Goal: Task Accomplishment & Management: Complete application form

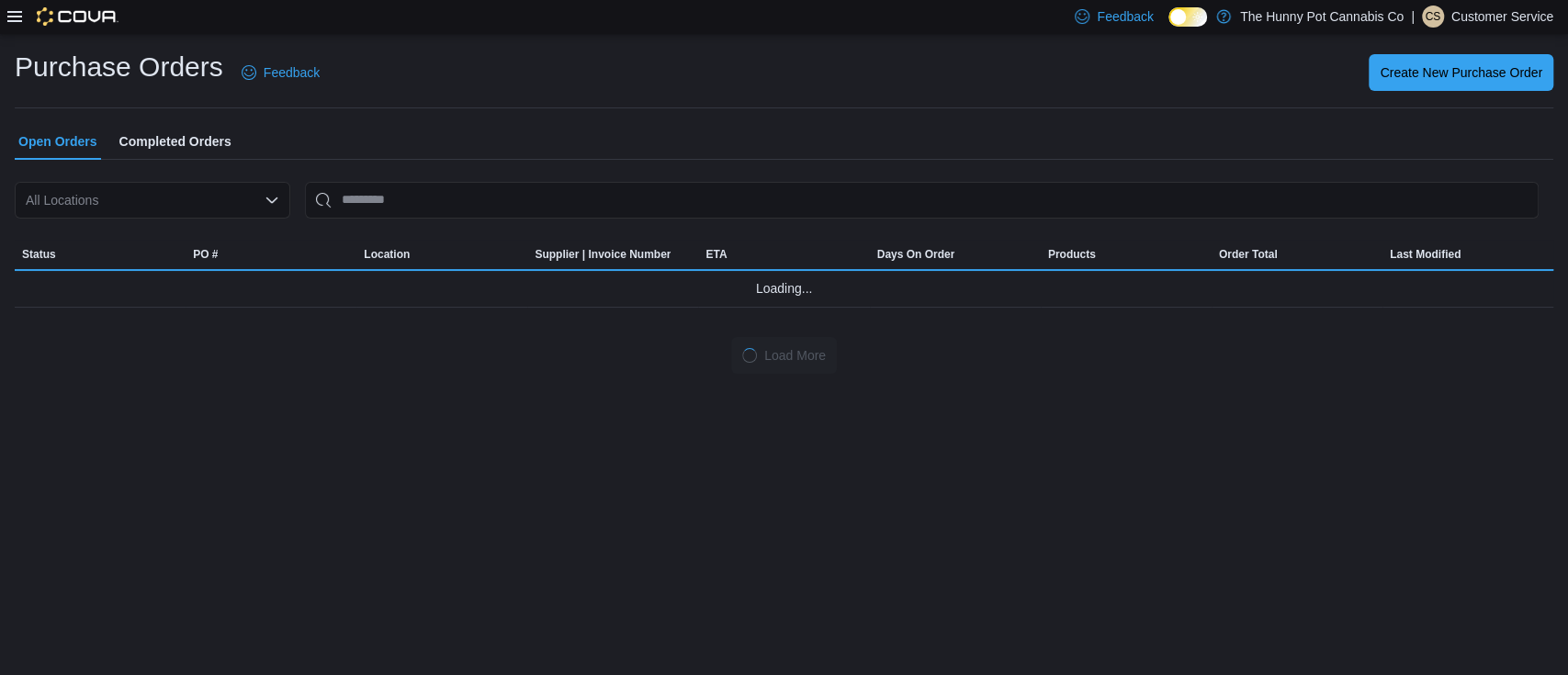
click at [269, 195] on icon "Open list of options" at bounding box center [272, 200] width 15 height 15
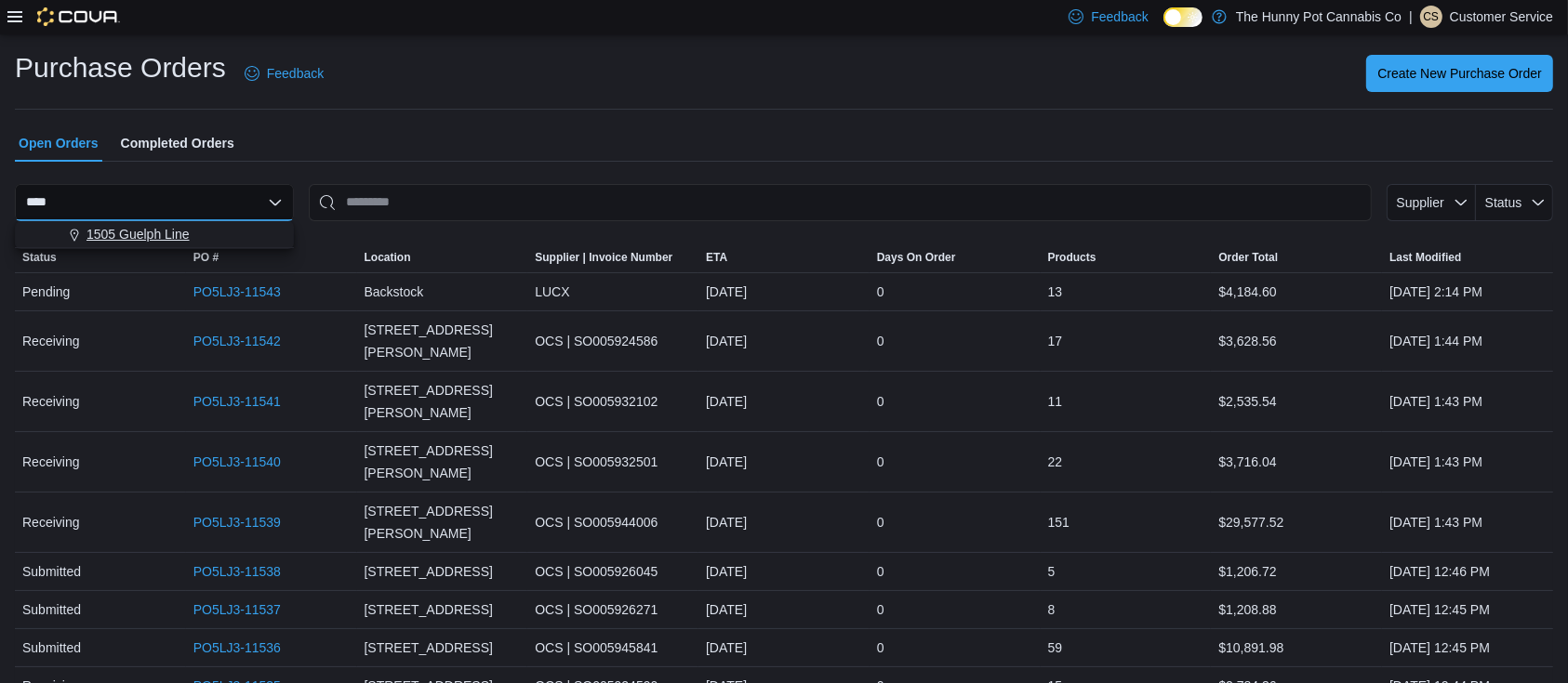
type input "****"
click at [156, 239] on span "1505 Guelph Line" at bounding box center [138, 234] width 103 height 19
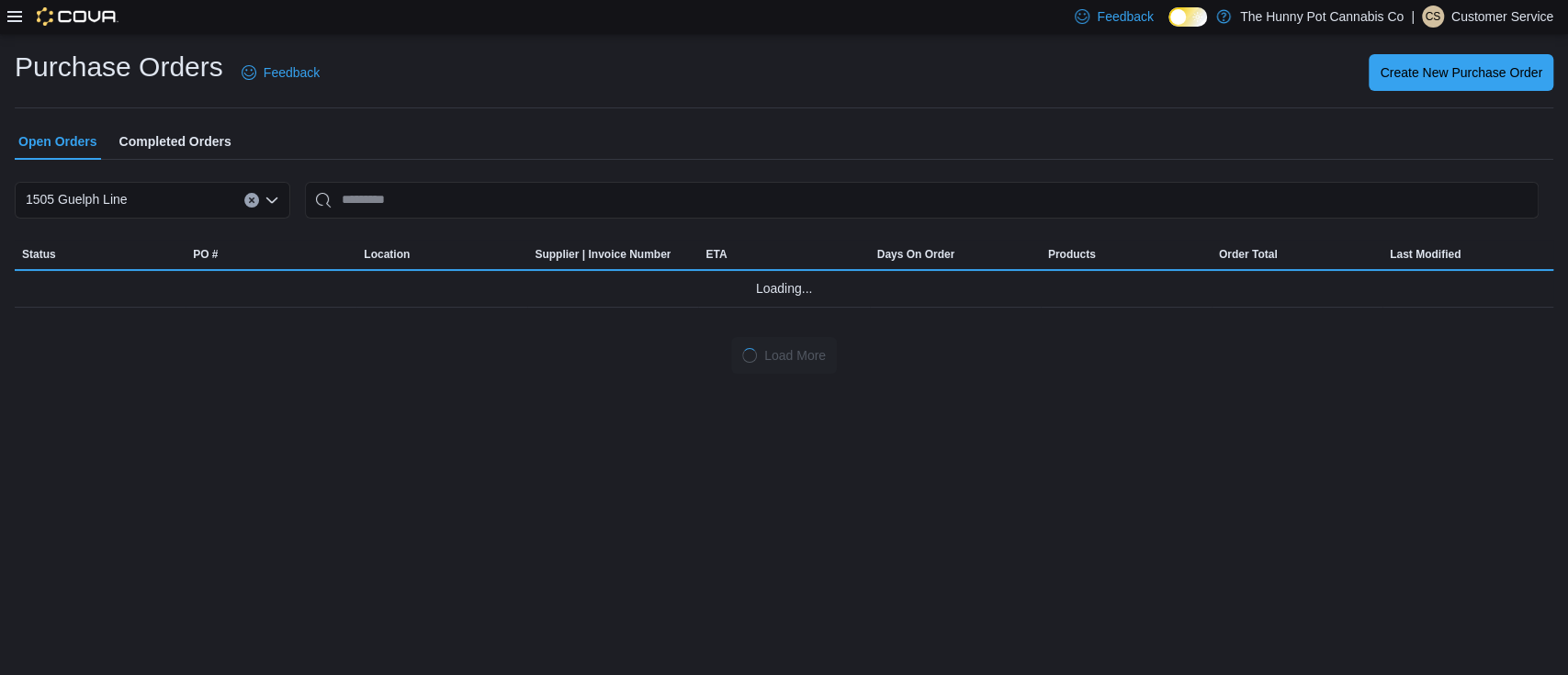
click at [395, 121] on div "Purchase Orders Feedback Create New Purchase Order Open Orders Completed Orders…" at bounding box center [784, 212] width 1539 height 326
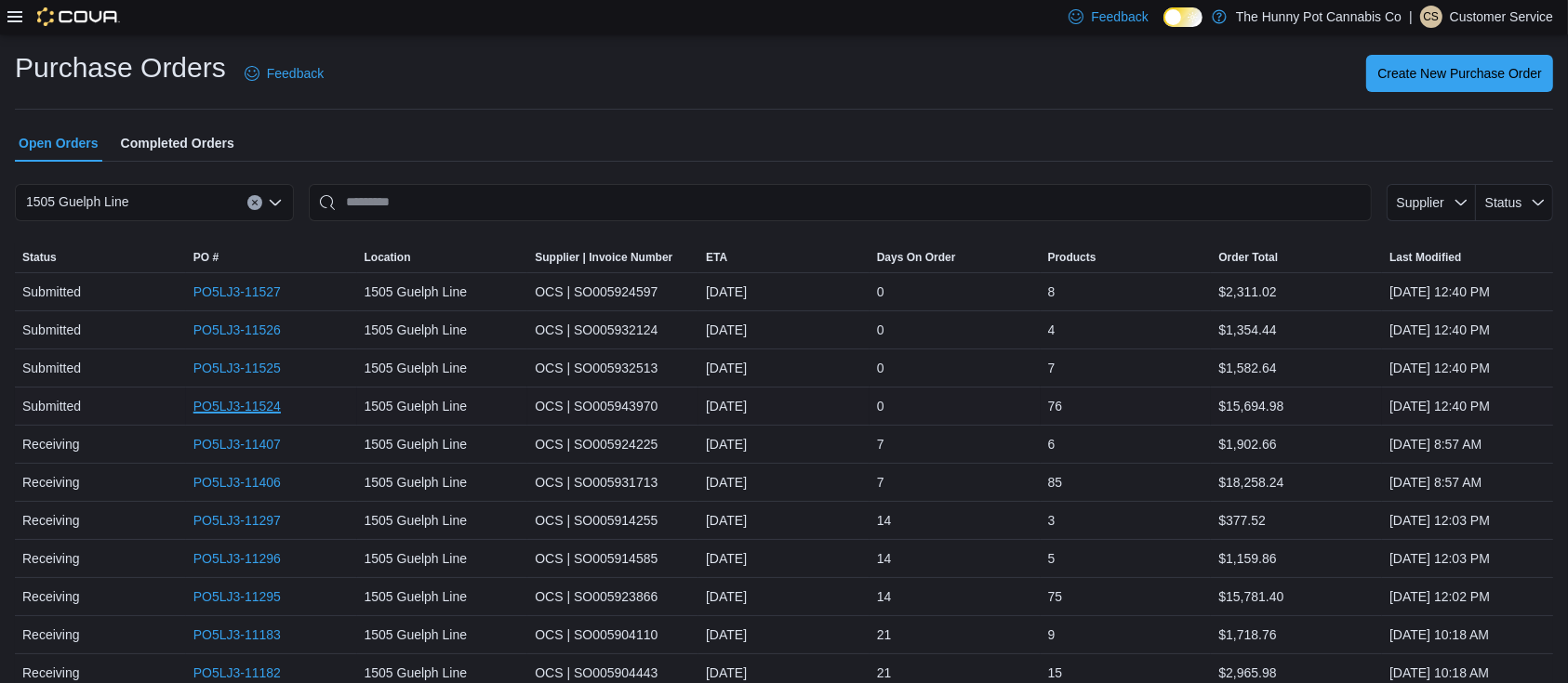
click at [241, 407] on link "PO5LJ3-11524" at bounding box center [237, 407] width 87 height 22
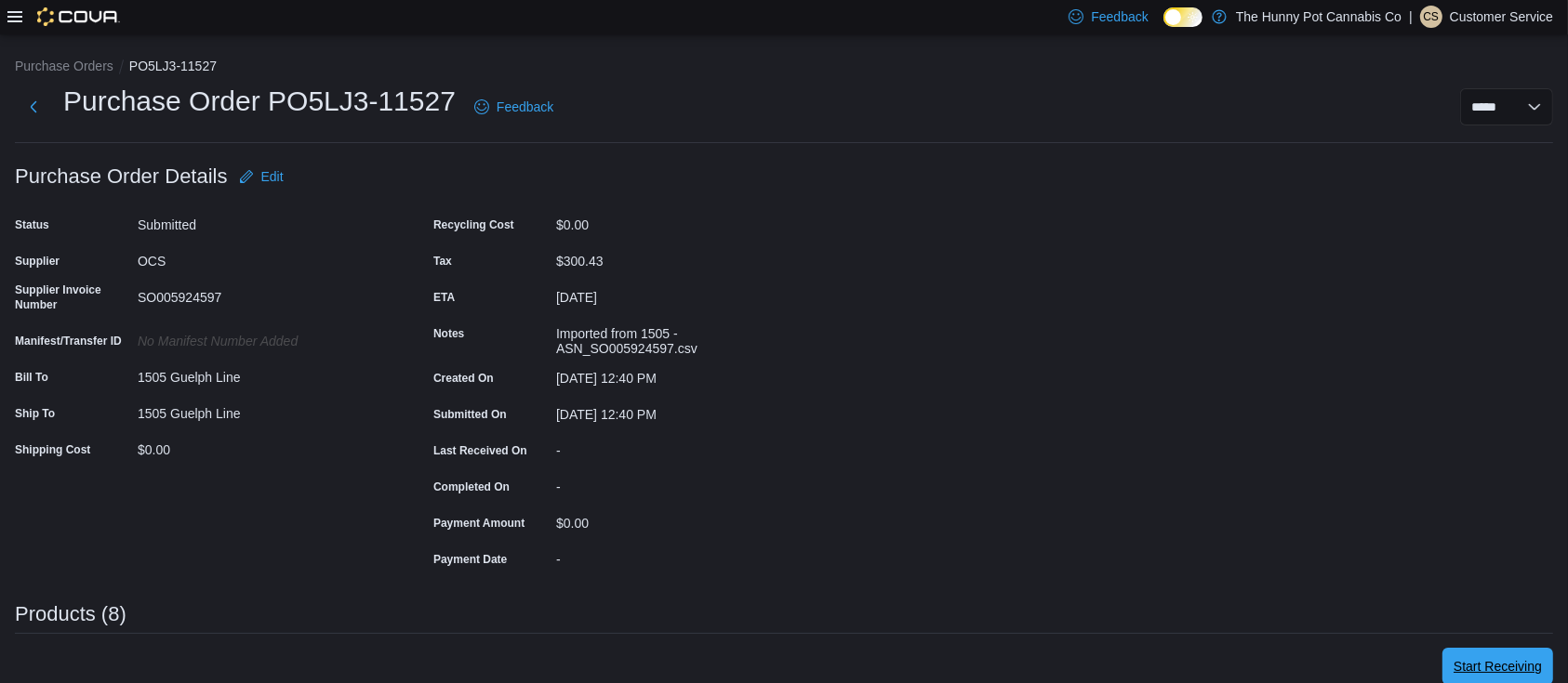
click at [1517, 654] on span "Start Receiving" at bounding box center [1497, 666] width 88 height 37
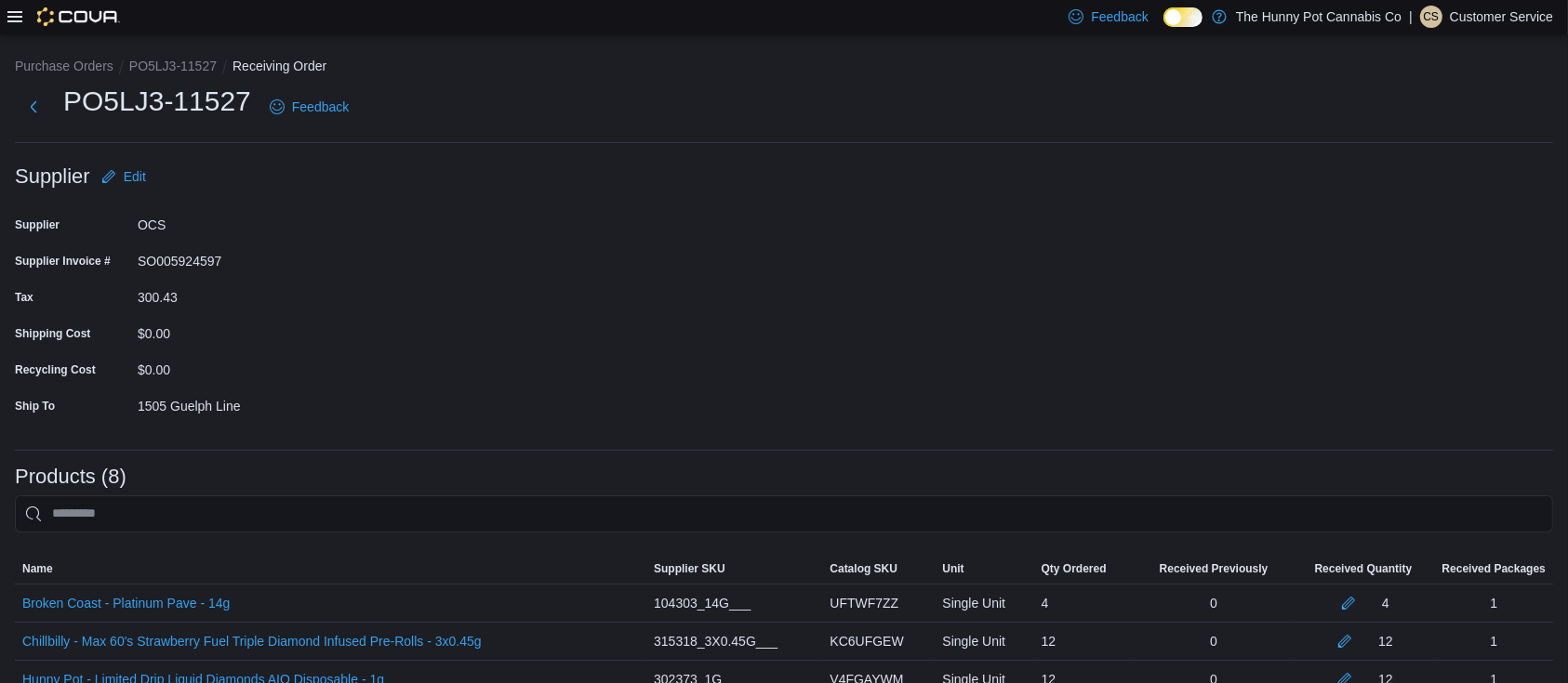
scroll to position [279, 0]
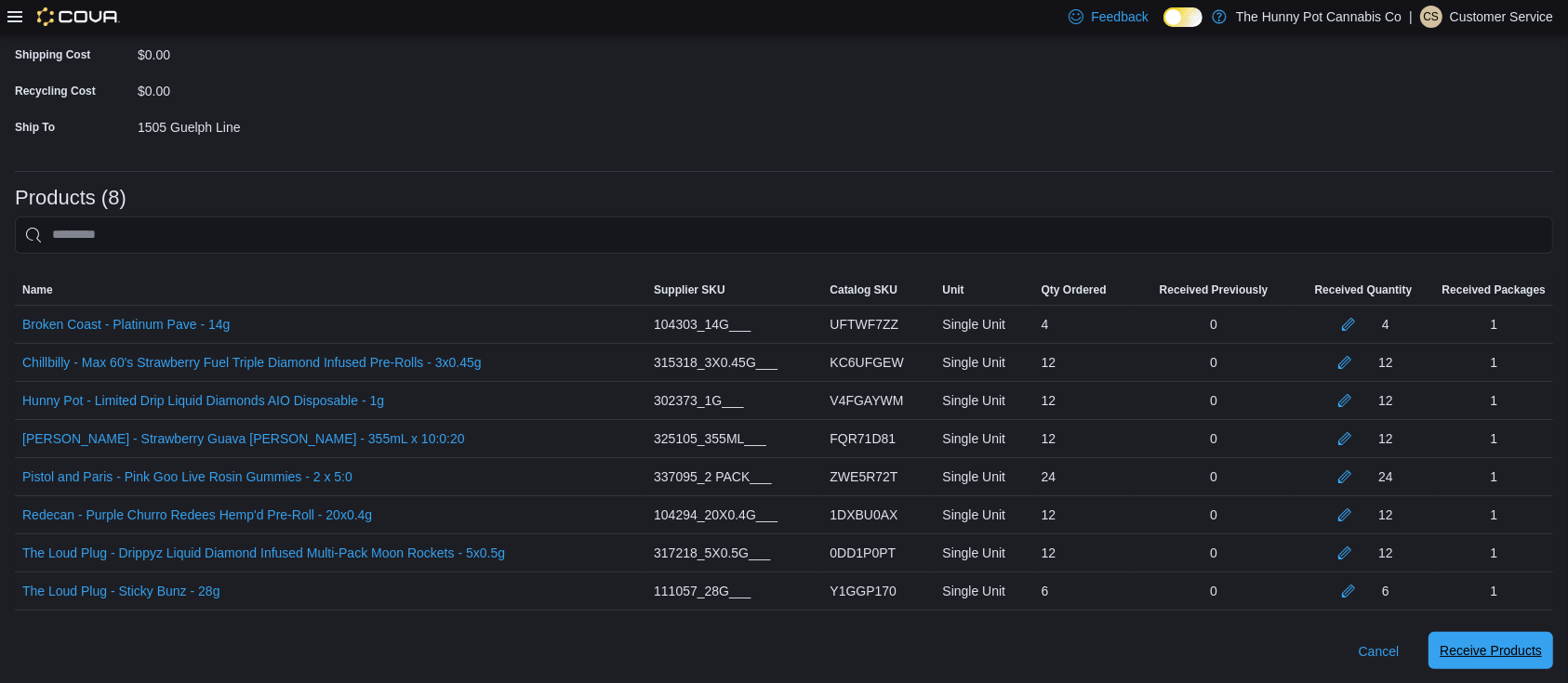
click at [1484, 639] on span "Receive Products" at bounding box center [1491, 650] width 102 height 37
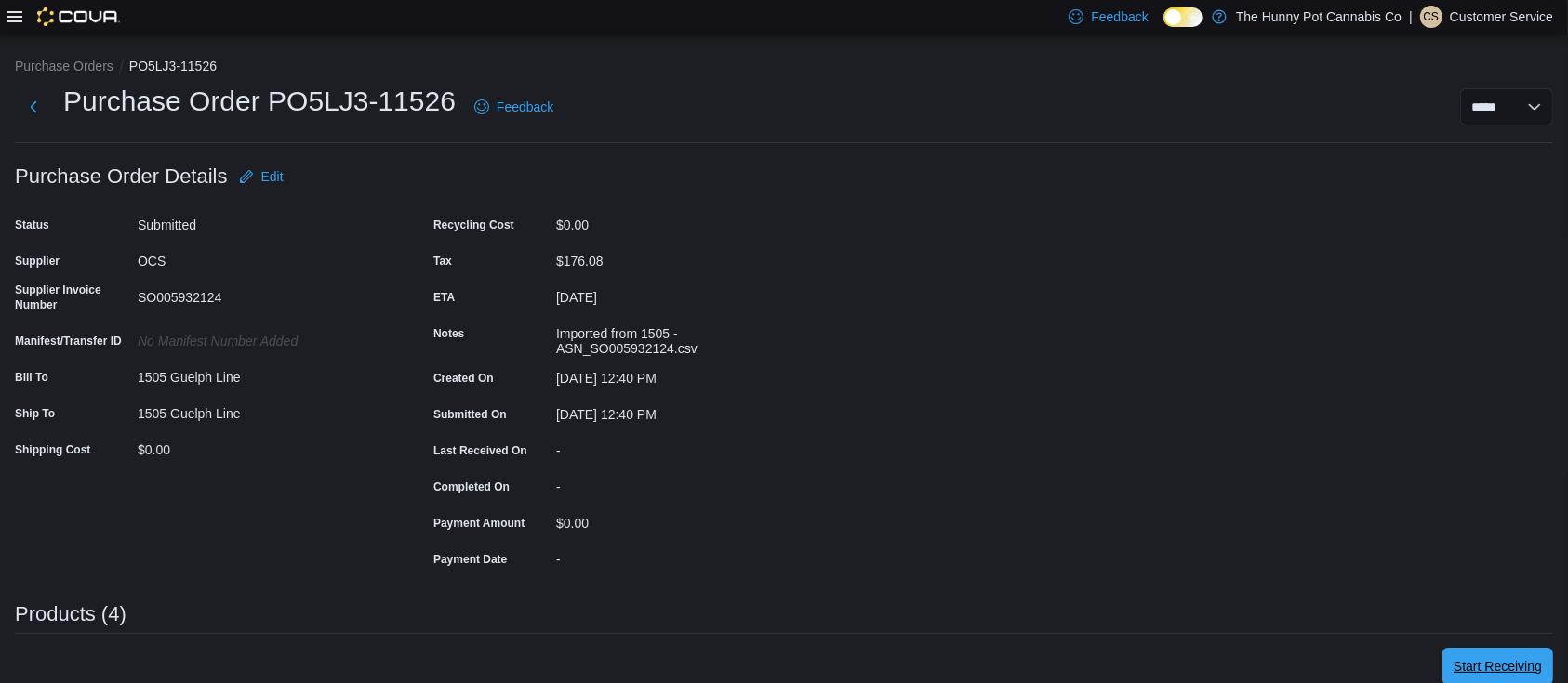
click at [1527, 662] on span "Start Receiving" at bounding box center [1497, 666] width 88 height 19
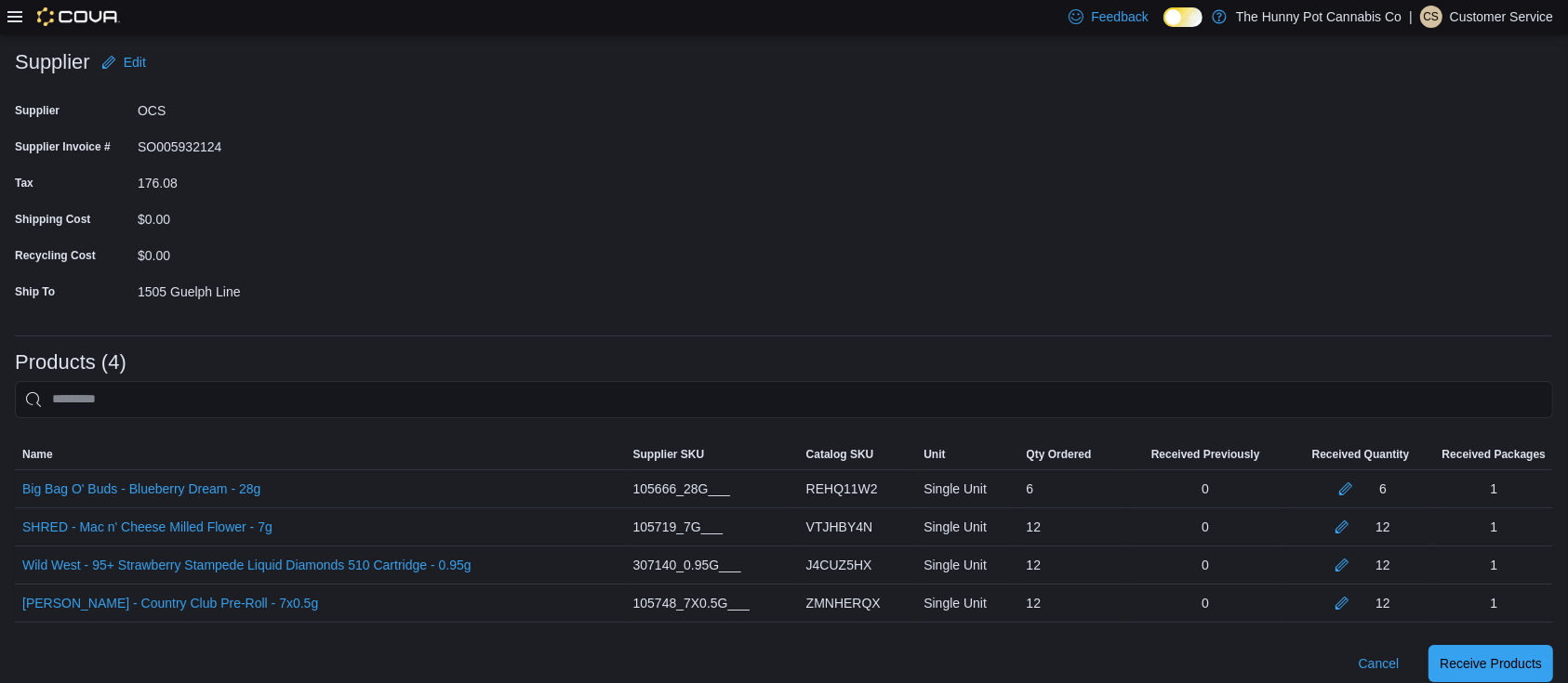
scroll to position [127, 0]
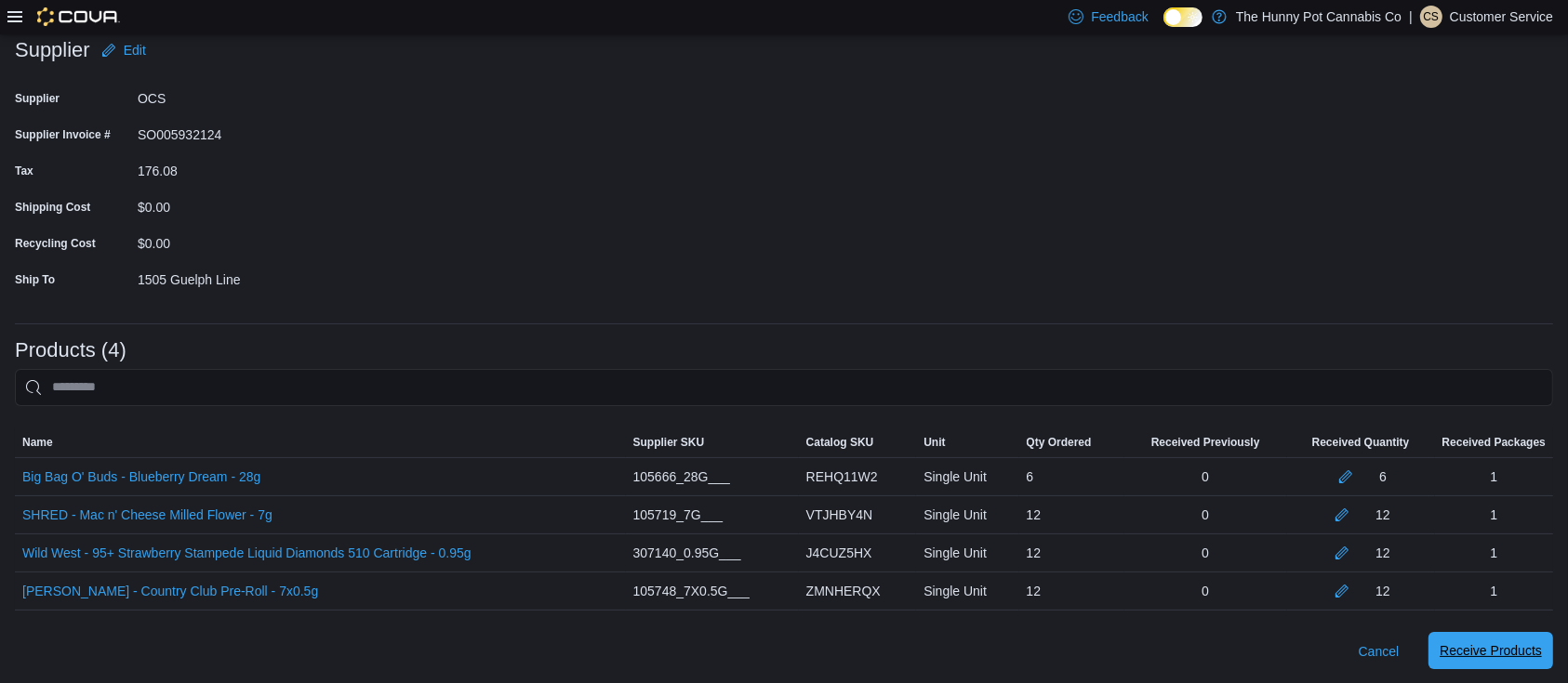
click at [1506, 641] on span "Receive Products" at bounding box center [1491, 650] width 102 height 19
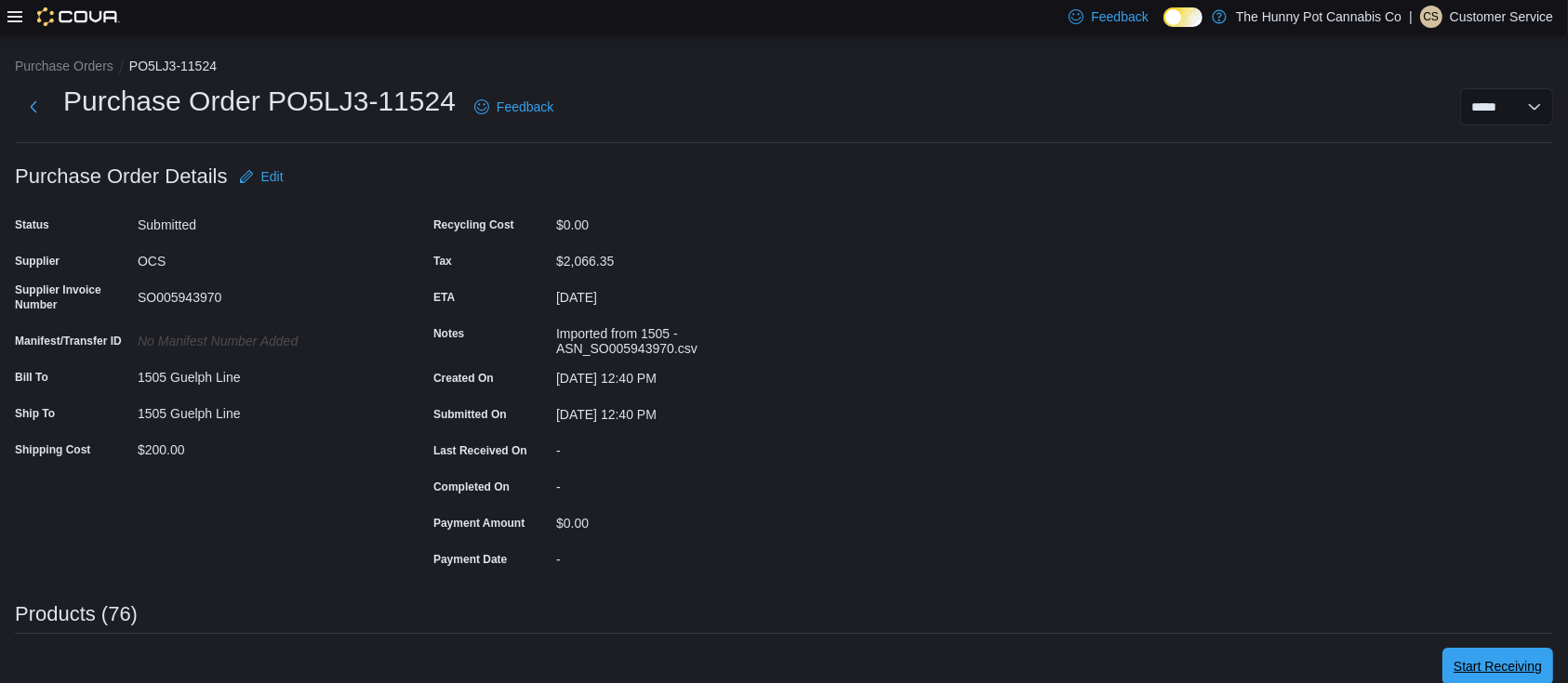
click at [1510, 659] on span "Start Receiving" at bounding box center [1497, 666] width 88 height 19
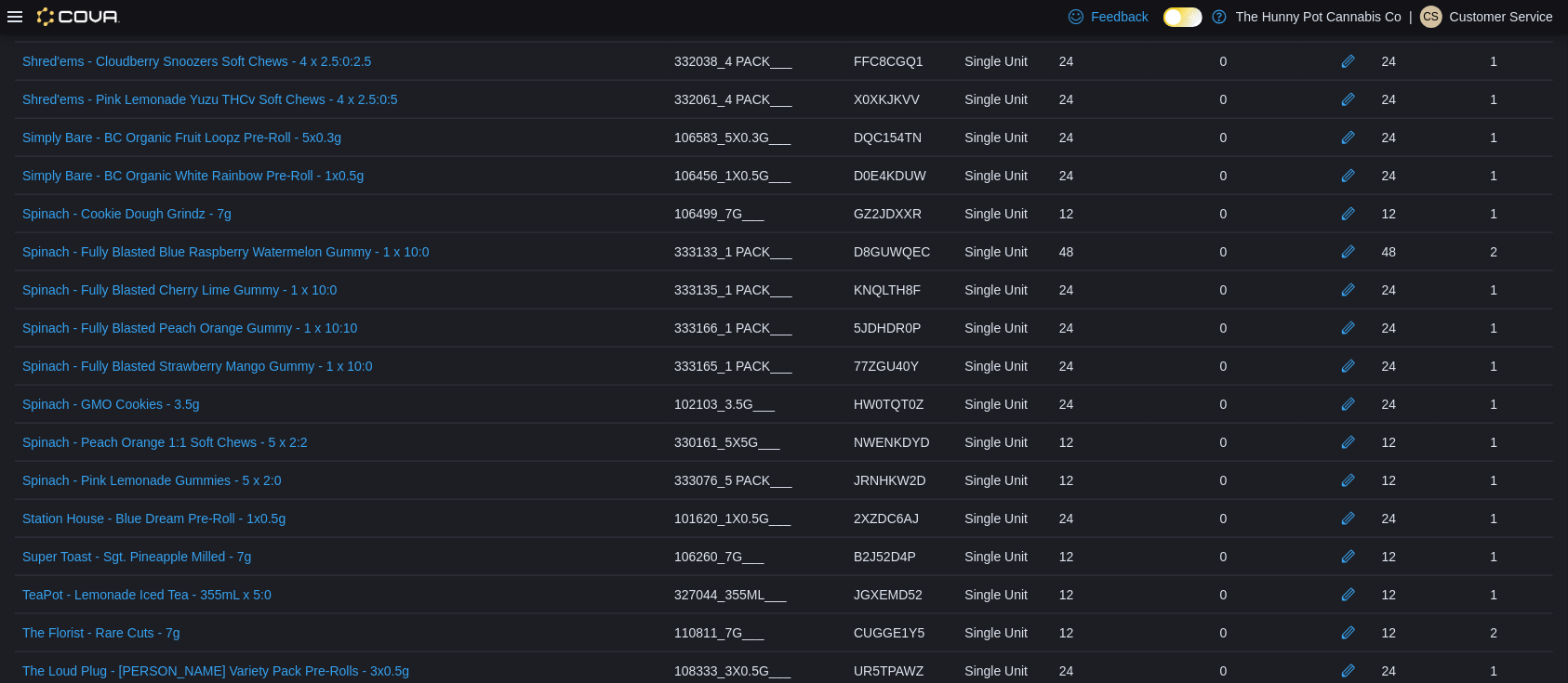
scroll to position [2864, 0]
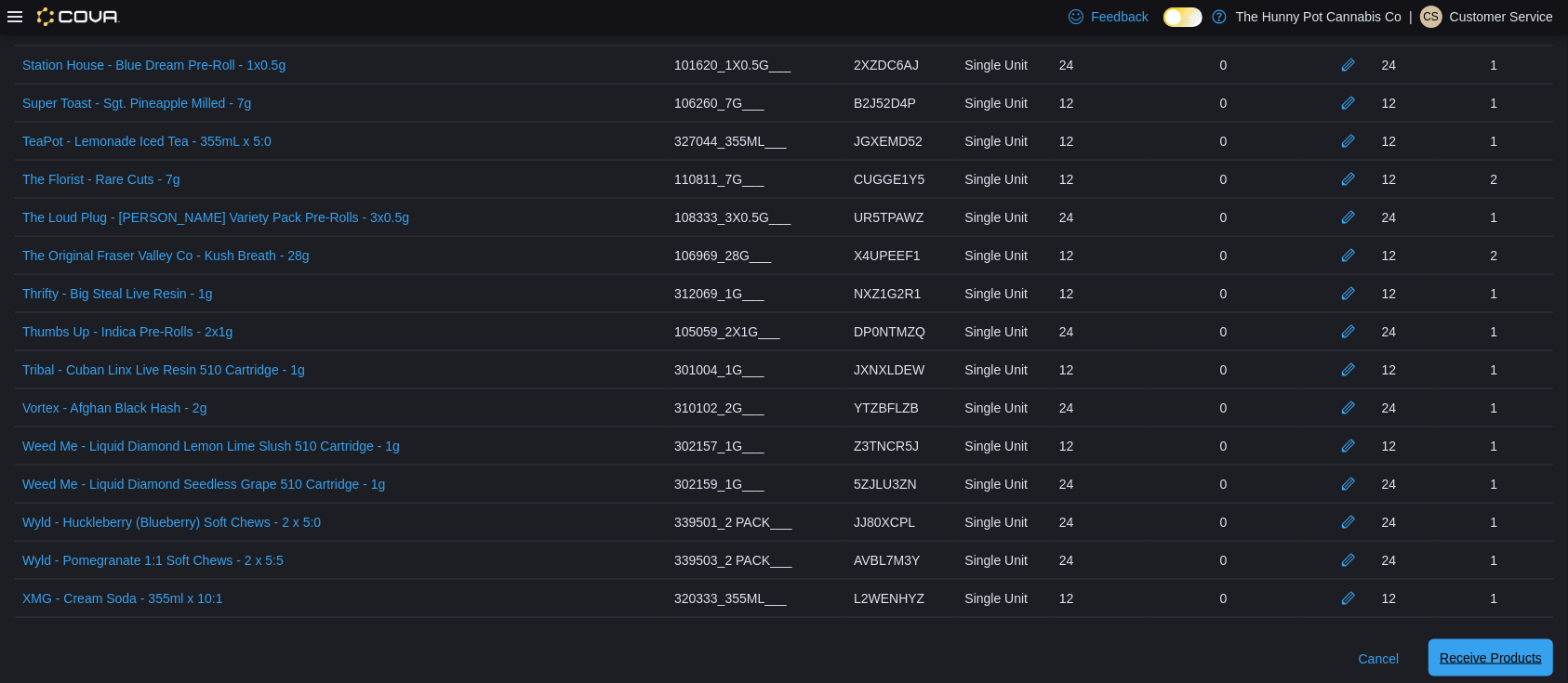
click at [1487, 649] on span "Receive Products" at bounding box center [1491, 658] width 102 height 19
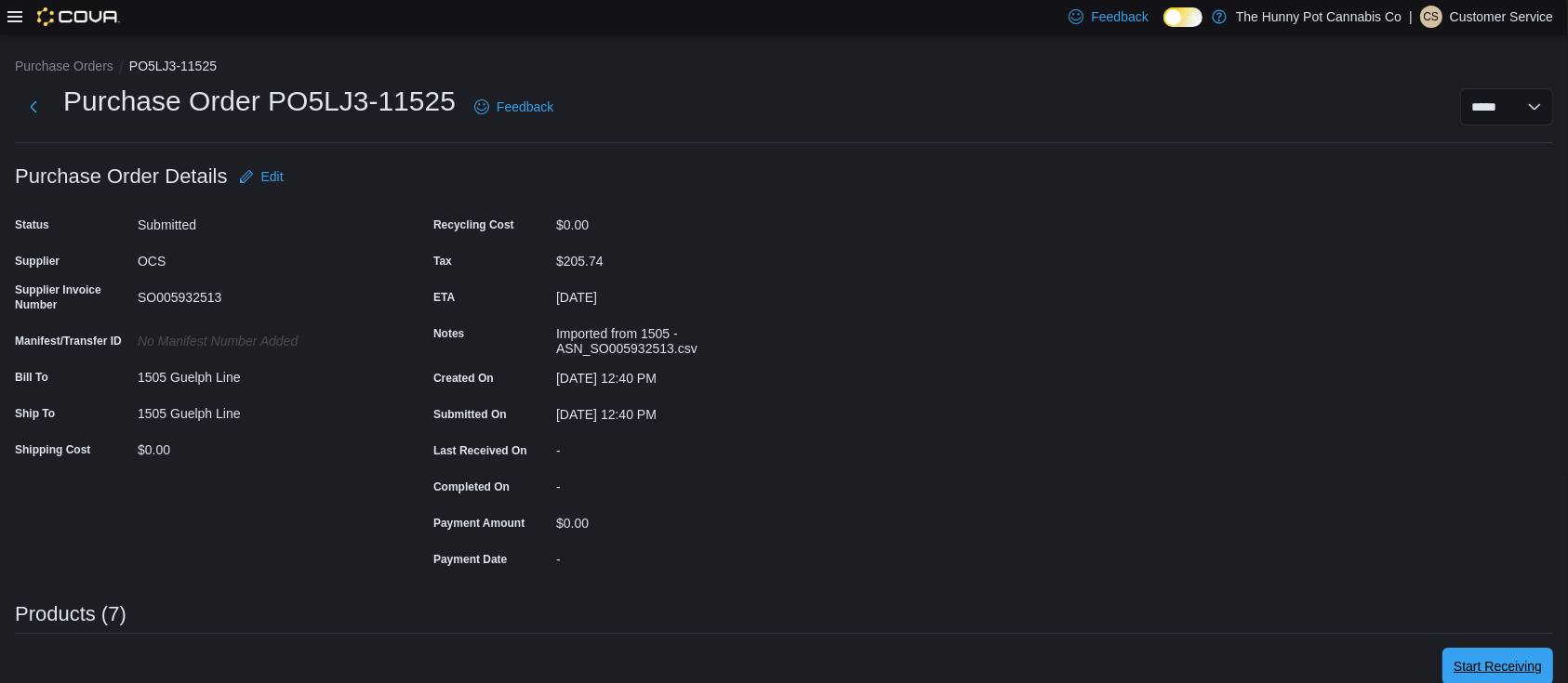
click at [1518, 666] on span "Start Receiving" at bounding box center [1497, 666] width 88 height 19
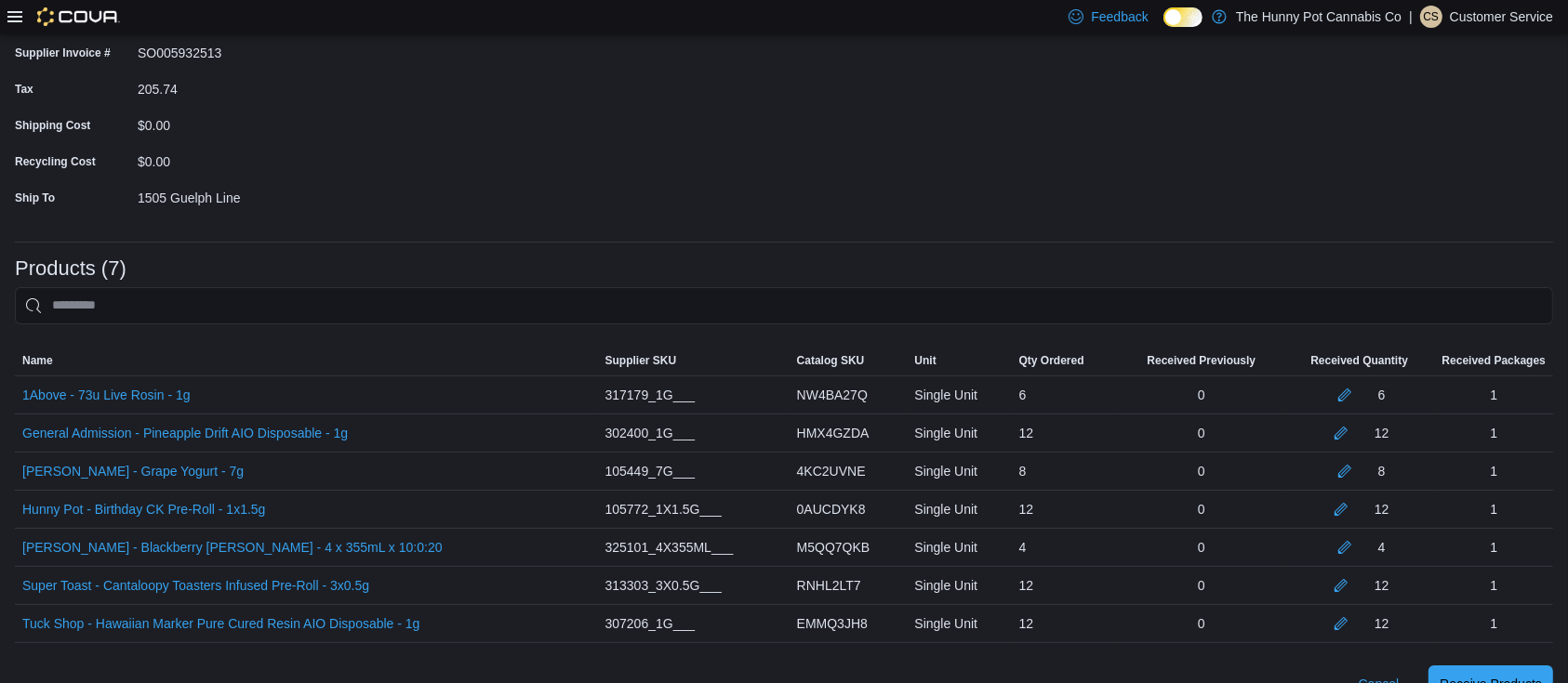
scroll to position [241, 0]
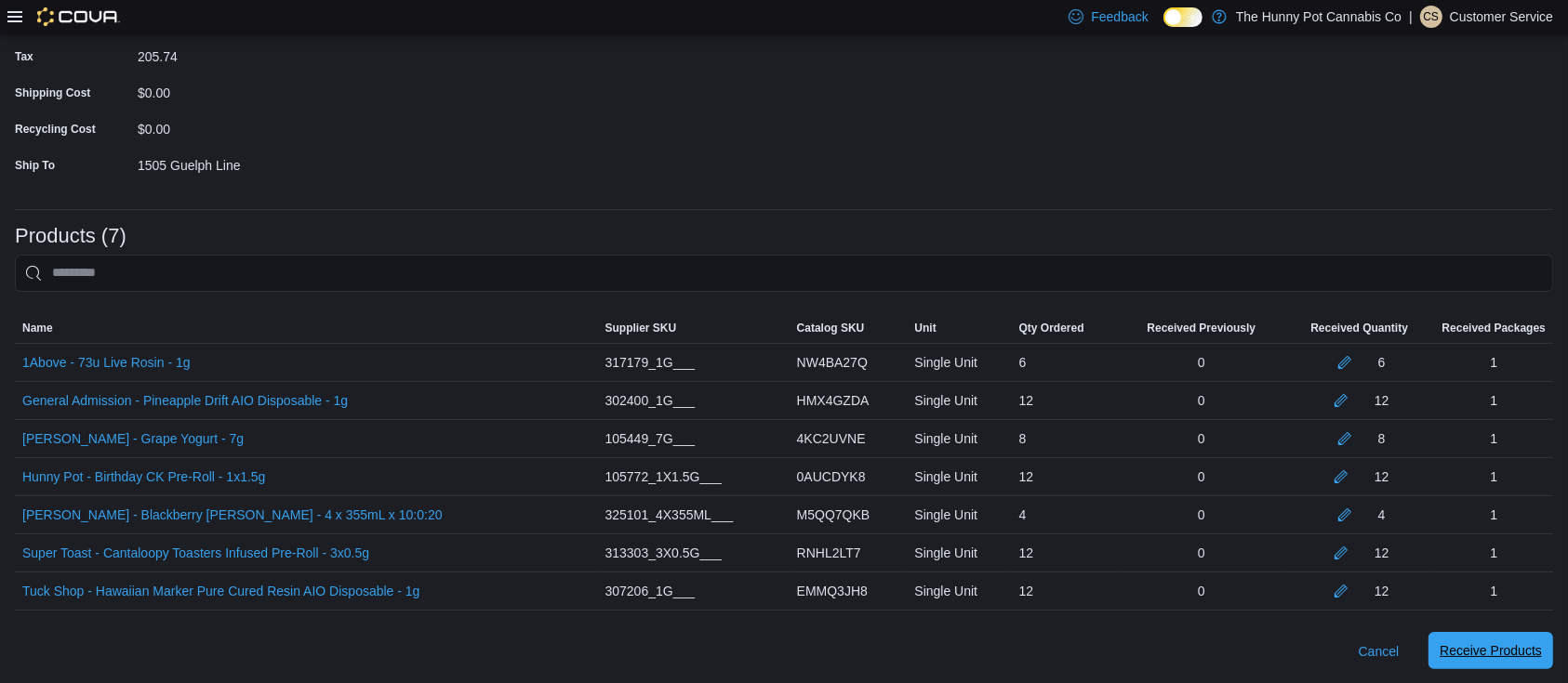
click at [1506, 639] on span "Receive Products" at bounding box center [1491, 650] width 102 height 37
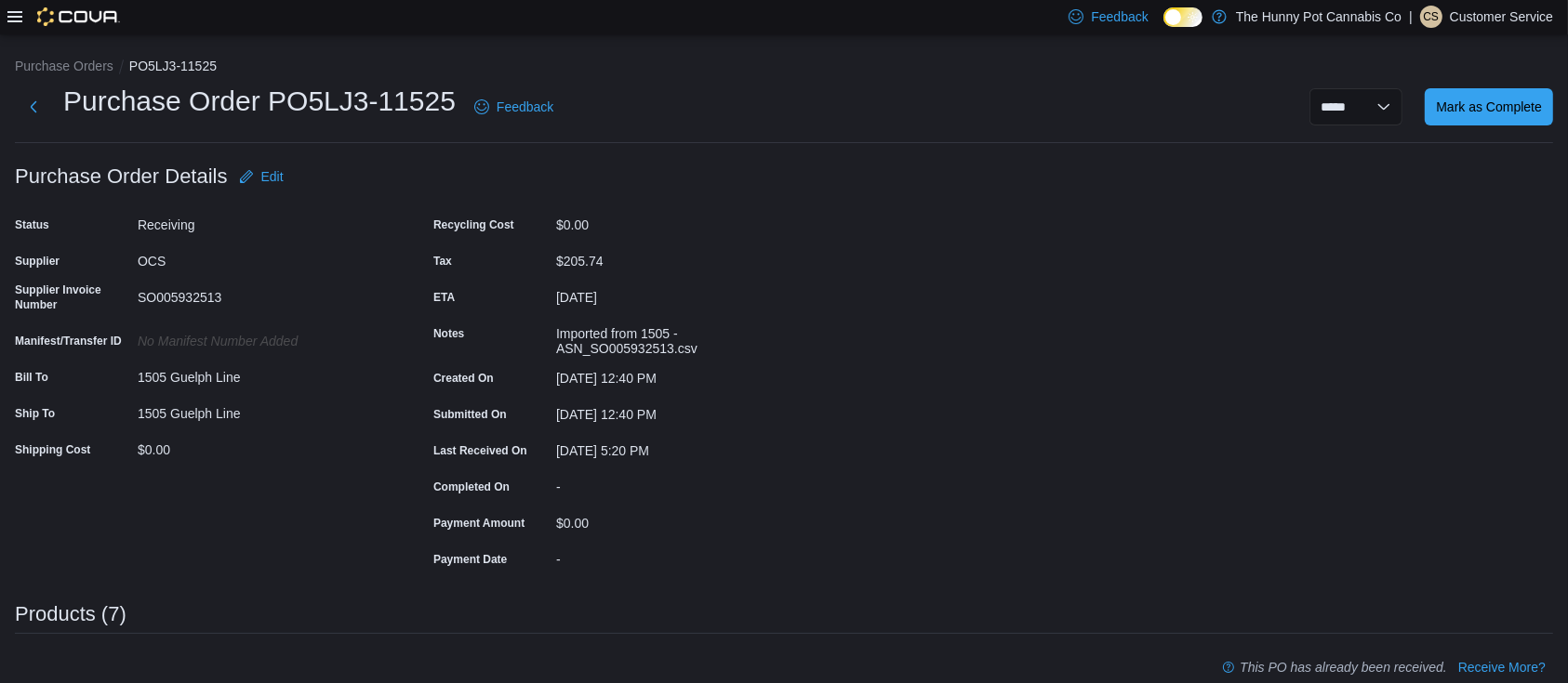
click at [290, 546] on div "Status Receiving Supplier OCS Supplier Invoice Number SO005932513 Manifest/Tran…" at bounding box center [201, 392] width 372 height 364
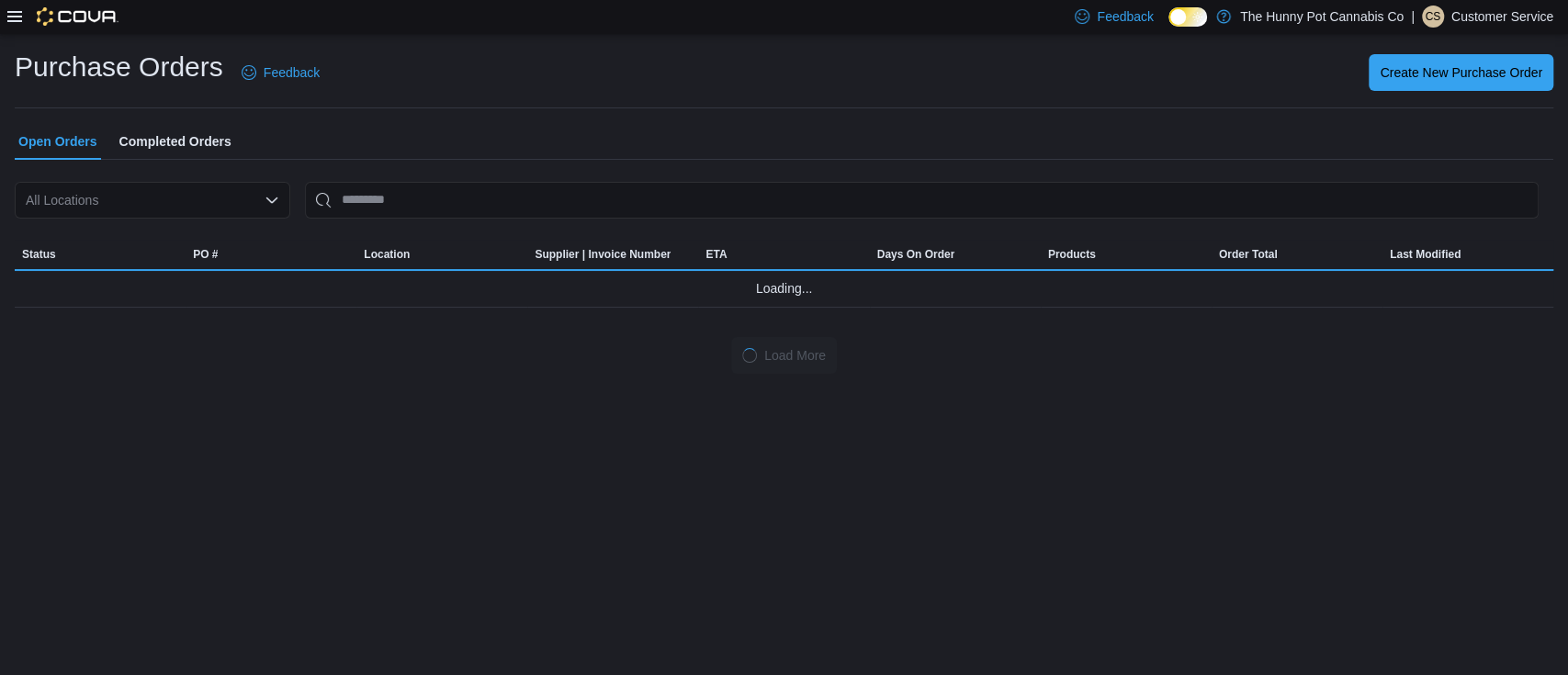
click at [399, 106] on div "Purchase Orders Feedback Create New Purchase Order" at bounding box center [784, 78] width 1539 height 60
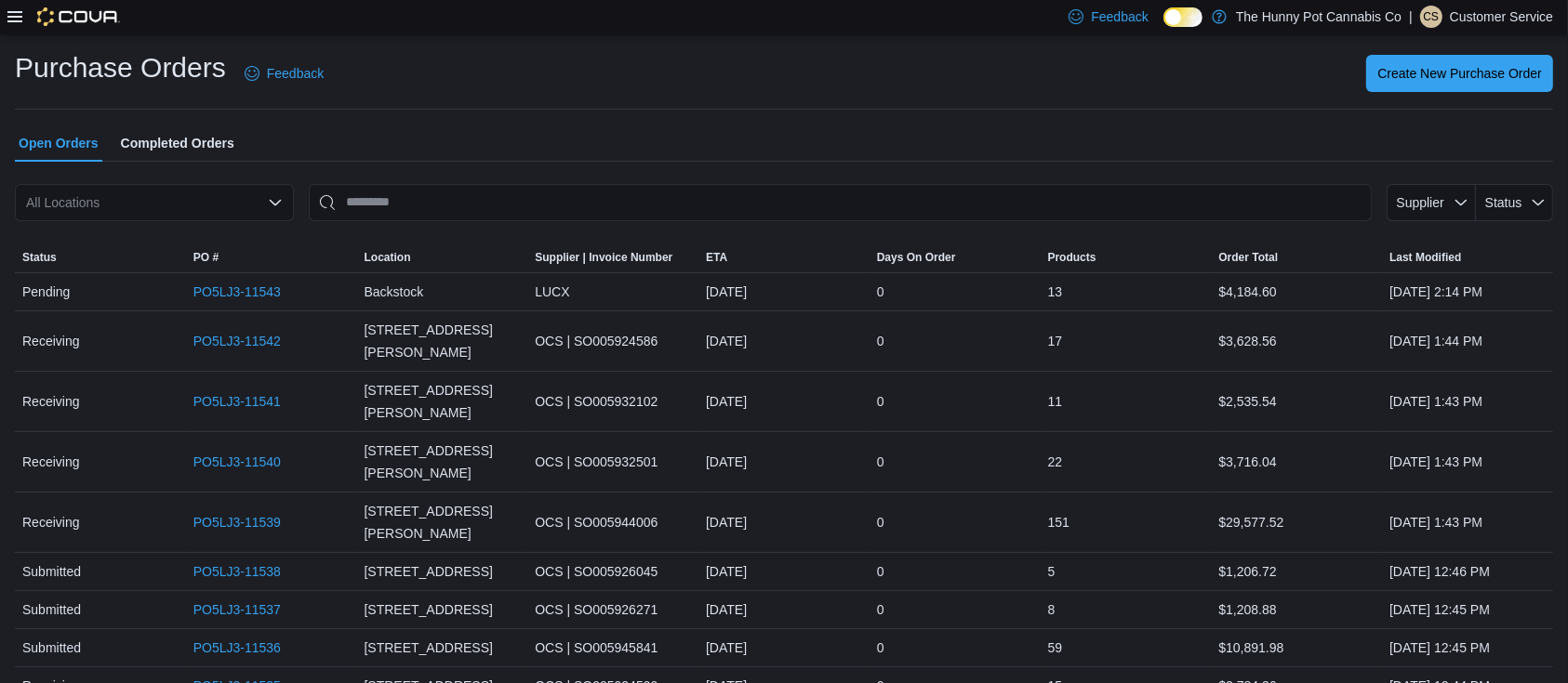
click at [478, 109] on hr at bounding box center [784, 109] width 1538 height 1
click at [462, 78] on div "Create New Purchase Order" at bounding box center [949, 74] width 1207 height 37
click at [1522, 204] on span "Status" at bounding box center [1504, 203] width 37 height 15
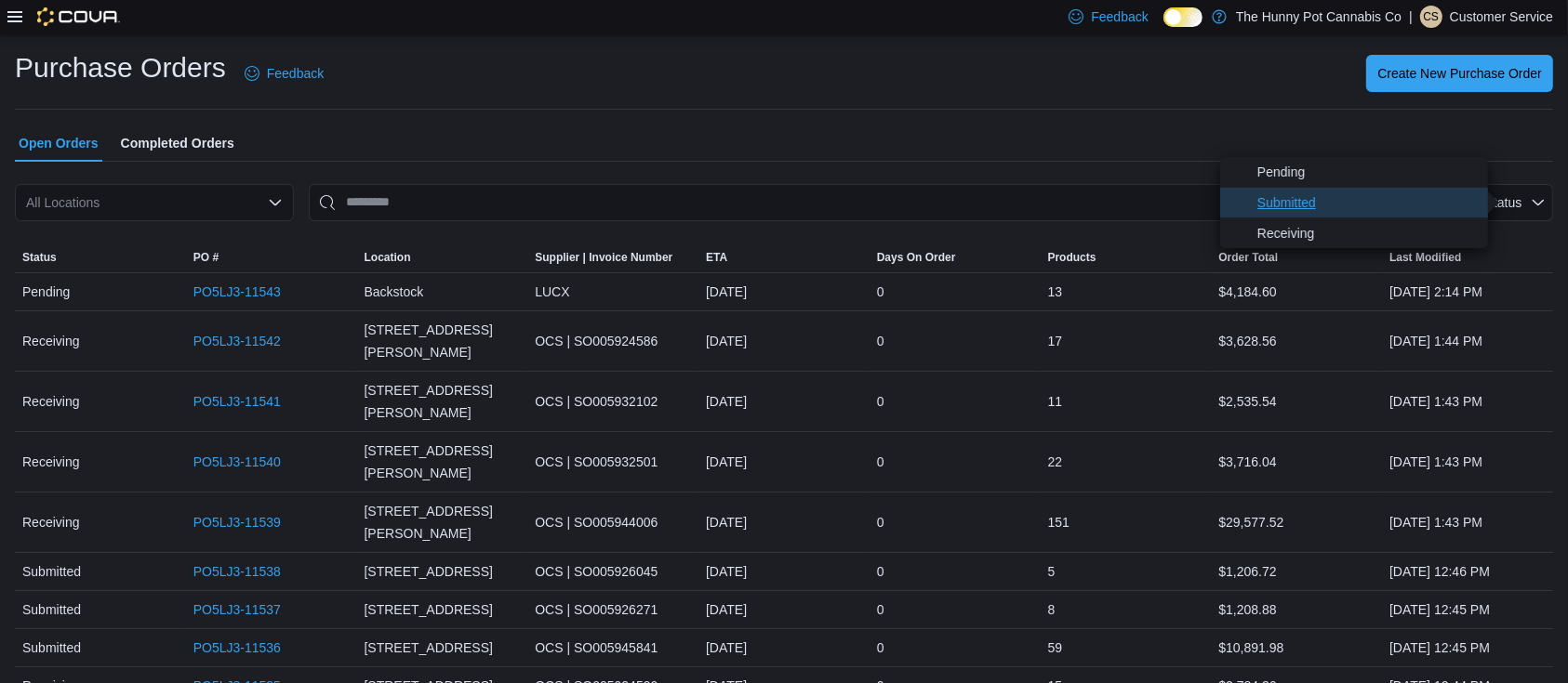
click at [1326, 205] on span "Submitted" at bounding box center [1367, 203] width 220 height 22
type input "**********"
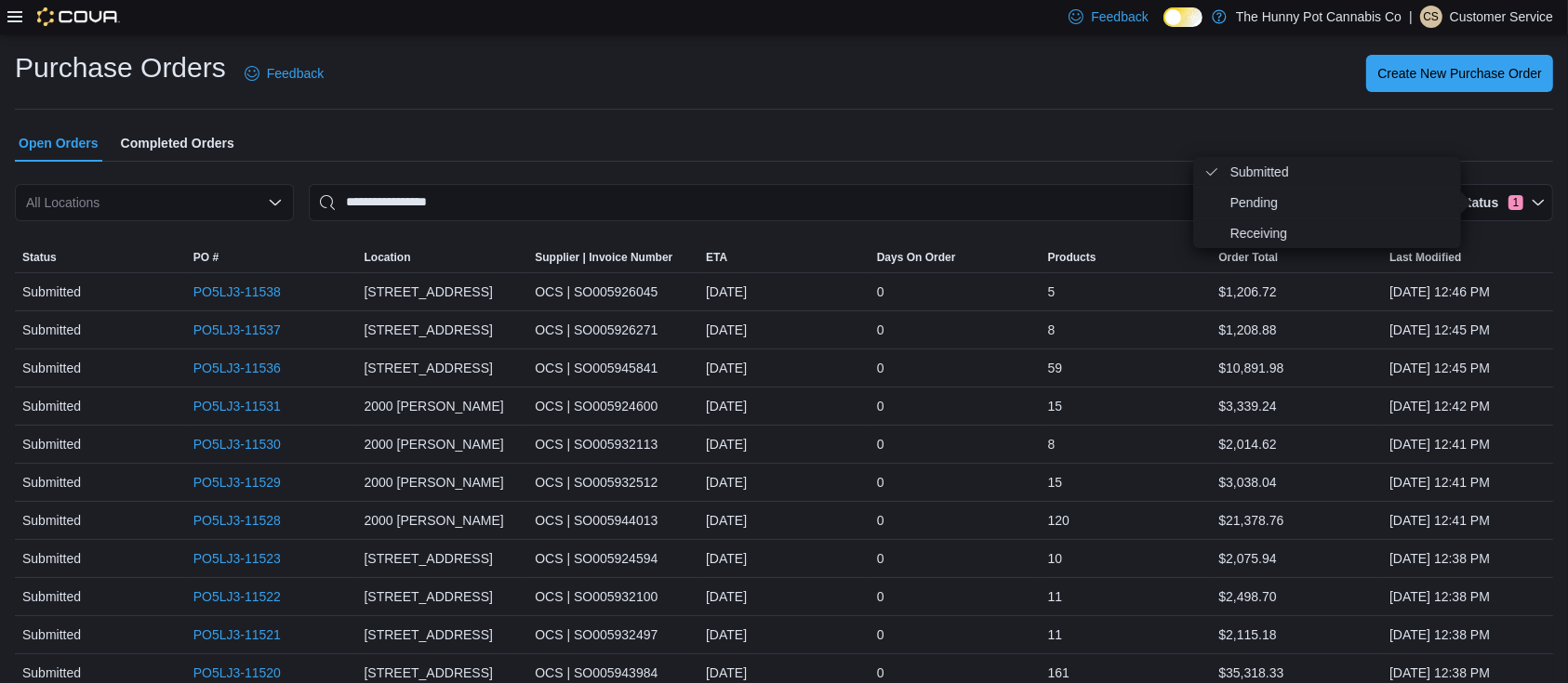
click at [922, 100] on div "Purchase Orders Feedback Create New Purchase Order" at bounding box center [784, 79] width 1538 height 60
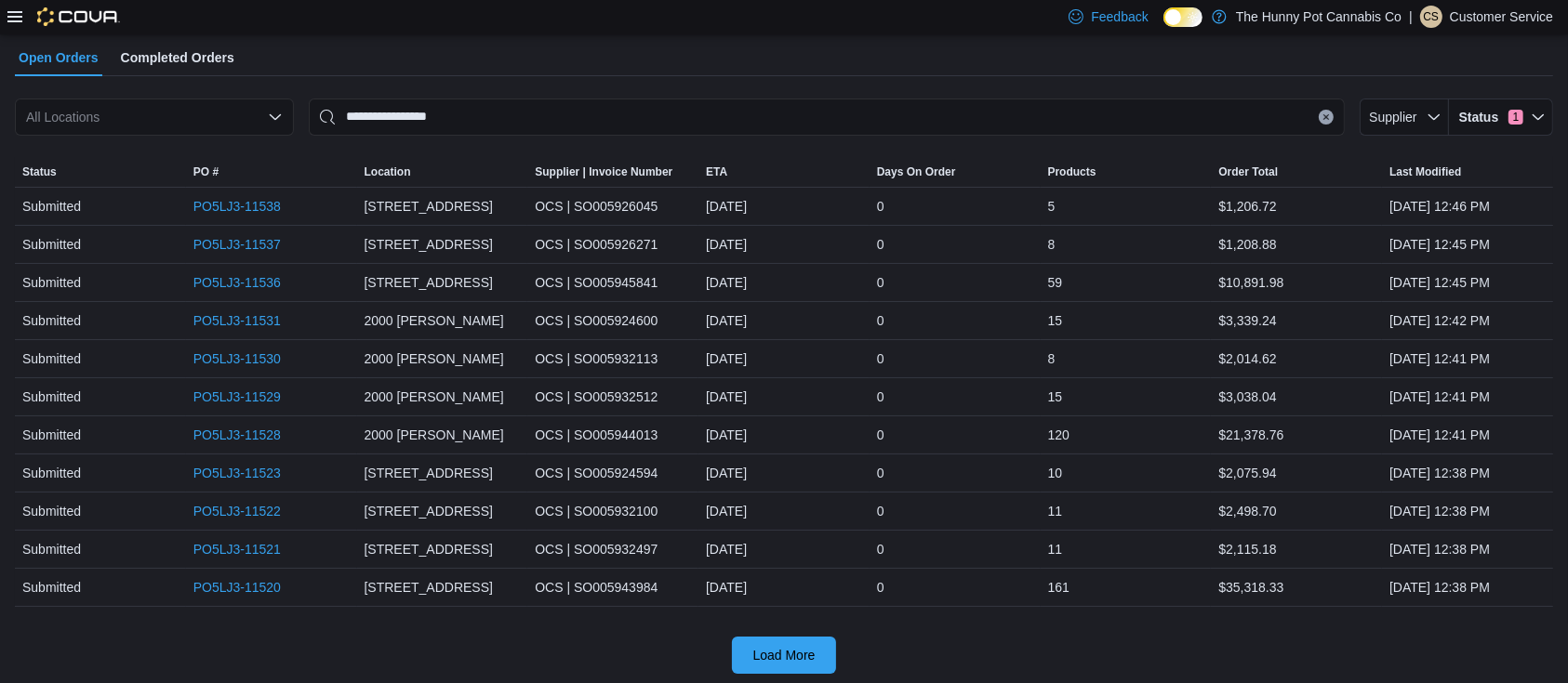
scroll to position [89, 0]
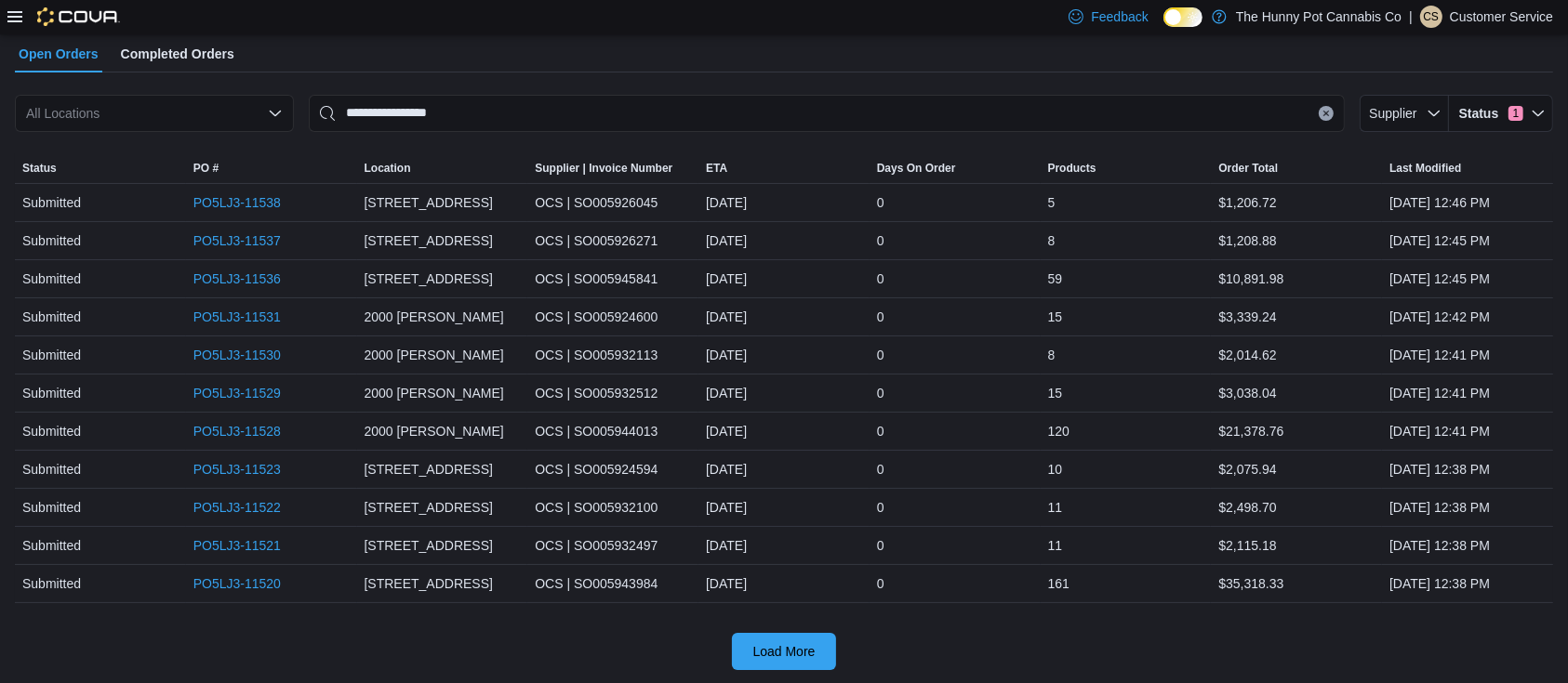
click at [477, 625] on div at bounding box center [784, 619] width 1538 height 30
click at [405, 668] on div "**********" at bounding box center [784, 315] width 1568 height 740
